Goal: Information Seeking & Learning: Learn about a topic

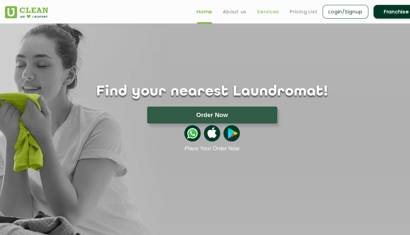
click at [262, 10] on link "Services" at bounding box center [268, 12] width 22 height 8
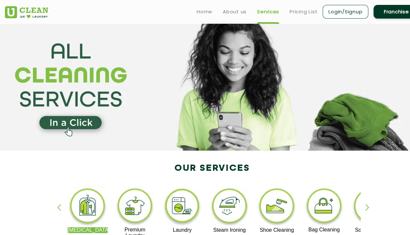
click at [299, 5] on ul "Home About us Services Pricing List Login/Signup Franchise" at bounding box center [306, 11] width 228 height 15
click at [300, 11] on link "Pricing List" at bounding box center [304, 12] width 28 height 8
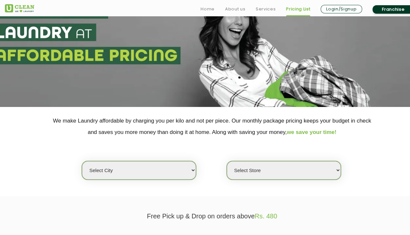
scroll to position [58, 0]
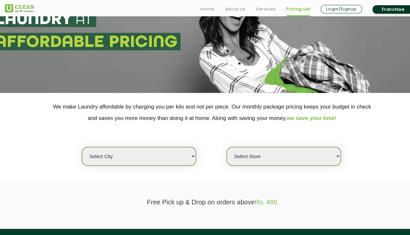
click at [181, 159] on select "Select city" at bounding box center [139, 156] width 114 height 19
select select "4"
click at [82, 147] on select "Select city [GEOGRAPHIC_DATA] [GEOGRAPHIC_DATA] [GEOGRAPHIC_DATA] [GEOGRAPHIC_D…" at bounding box center [139, 156] width 114 height 19
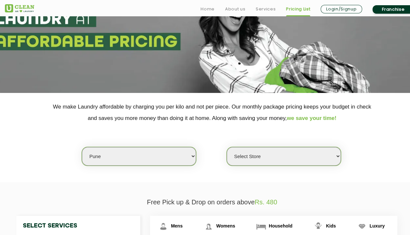
click at [278, 154] on select "Select Store [GEOGRAPHIC_DATA] [GEOGRAPHIC_DATA] [GEOGRAPHIC_DATA] [GEOGRAPHIC_…" at bounding box center [284, 156] width 114 height 19
select select "541"
click at [227, 147] on select "Select Store [GEOGRAPHIC_DATA] [GEOGRAPHIC_DATA] [GEOGRAPHIC_DATA] [GEOGRAPHIC_…" at bounding box center [284, 156] width 114 height 19
click at [364, 135] on div "Select city [GEOGRAPHIC_DATA] [GEOGRAPHIC_DATA] [GEOGRAPHIC_DATA] [GEOGRAPHIC_D…" at bounding box center [212, 145] width 424 height 42
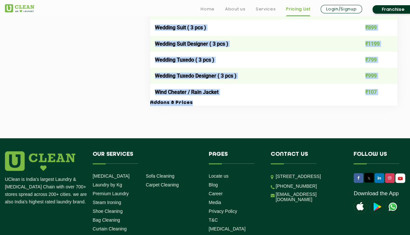
scroll to position [1367, 0]
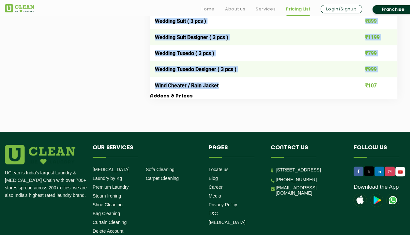
drag, startPoint x: 150, startPoint y: 40, endPoint x: 226, endPoint y: 93, distance: 92.3
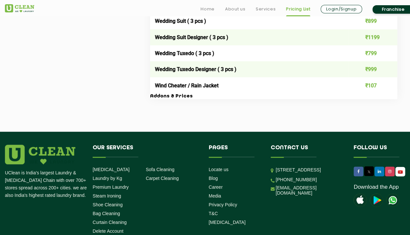
click at [338, 100] on h3 "Addons & Prices" at bounding box center [273, 97] width 247 height 6
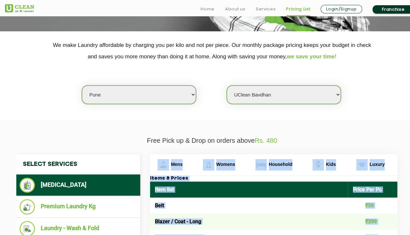
scroll to position [141, 0]
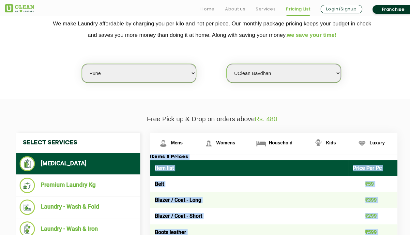
drag, startPoint x: 187, startPoint y: 105, endPoint x: 152, endPoint y: 157, distance: 62.3
copy div "lore & Ipsumd Sita cons Adipi Eli Se Doei ₹29 Tempor / Inci - Utla ₹371 Etdolo …"
click at [212, 142] on img at bounding box center [208, 143] width 11 height 11
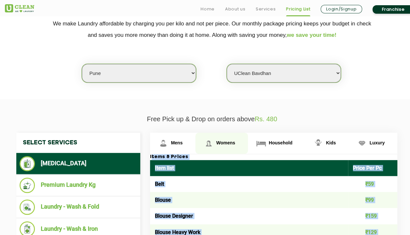
click at [214, 139] on img at bounding box center [208, 143] width 11 height 11
copy div "lore & Ipsumd Sita cons Adipi Eli Se Doei ₹29 Tempor / Inci - Utla ₹371 Etdolo …"
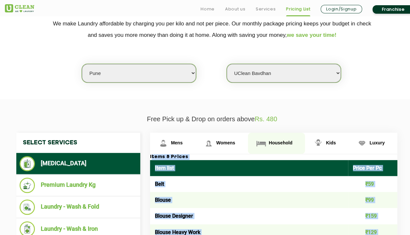
click at [283, 136] on link "Household" at bounding box center [276, 143] width 57 height 21
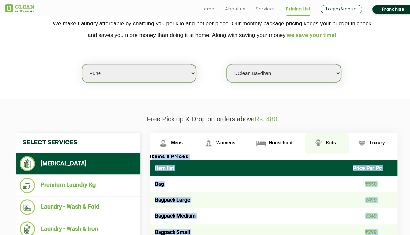
click at [318, 146] on img at bounding box center [318, 143] width 11 height 11
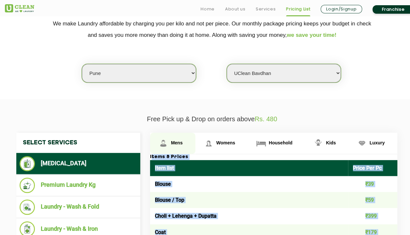
click at [169, 138] on img at bounding box center [163, 143] width 11 height 11
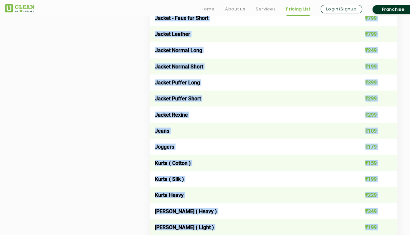
scroll to position [571, 0]
